Goal: Information Seeking & Learning: Learn about a topic

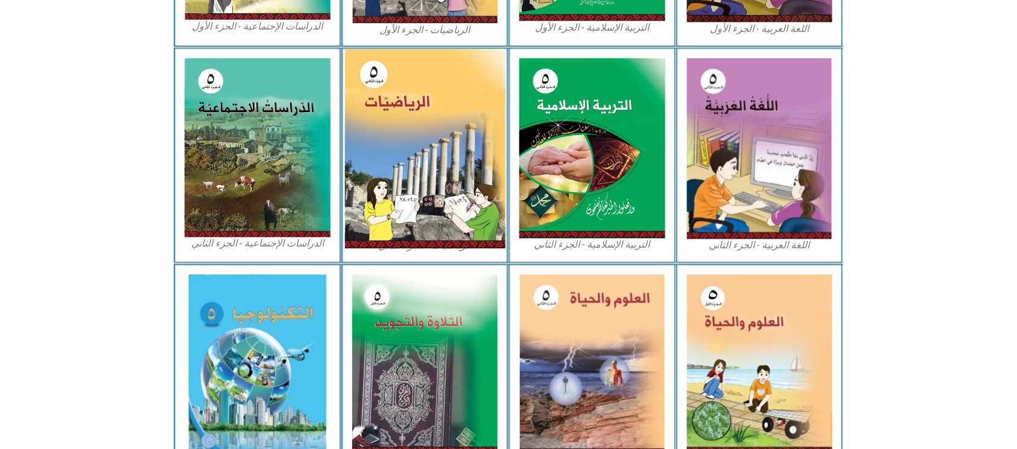
scroll to position [563, 0]
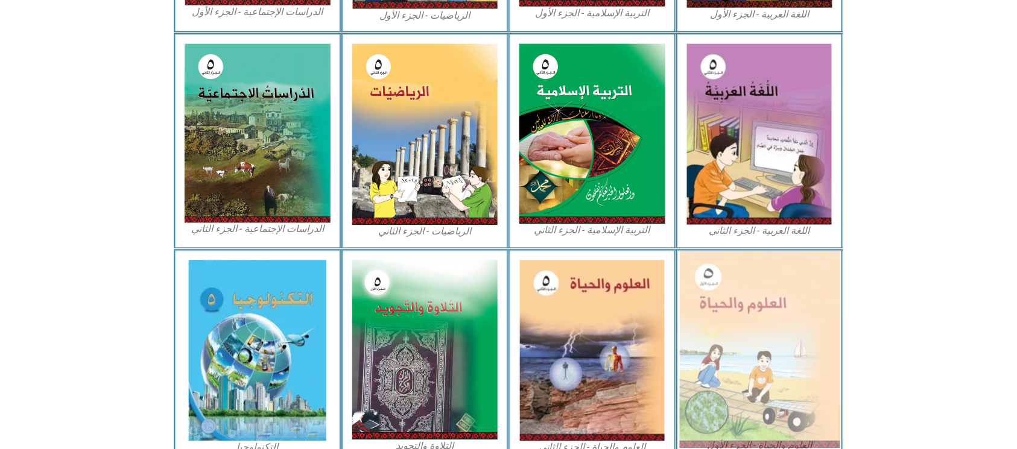
click at [715, 353] on img at bounding box center [759, 350] width 160 height 197
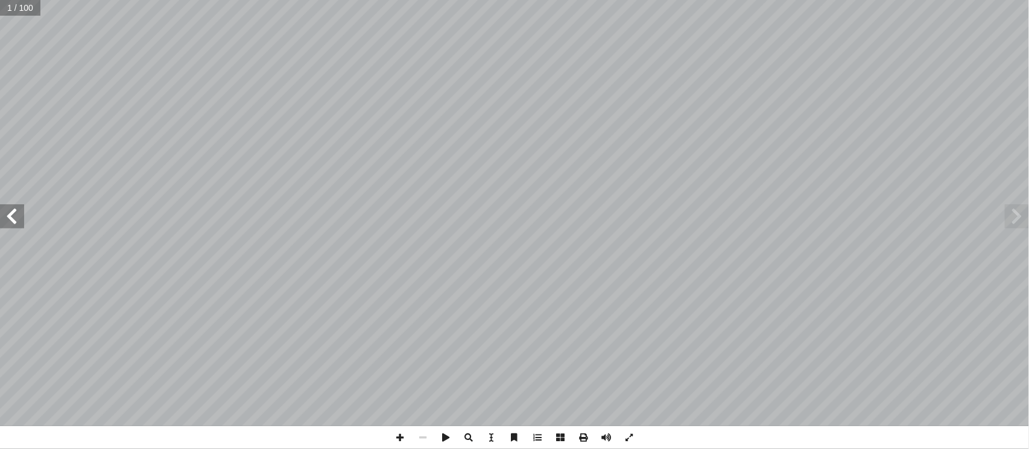
click at [34, 8] on input "text" at bounding box center [20, 8] width 40 height 16
type input "**"
click at [23, 221] on span at bounding box center [12, 216] width 24 height 24
click at [20, 215] on span at bounding box center [12, 216] width 24 height 24
click at [395, 437] on span at bounding box center [399, 437] width 23 height 23
